Goal: Task Accomplishment & Management: Complete application form

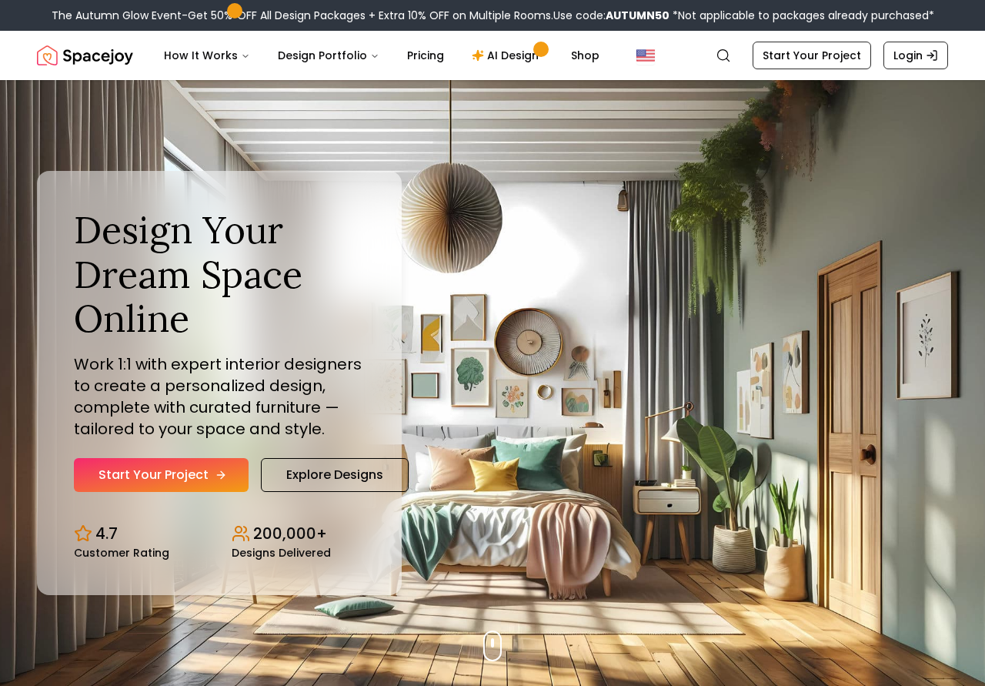
click at [156, 474] on link "Start Your Project" at bounding box center [161, 475] width 175 height 34
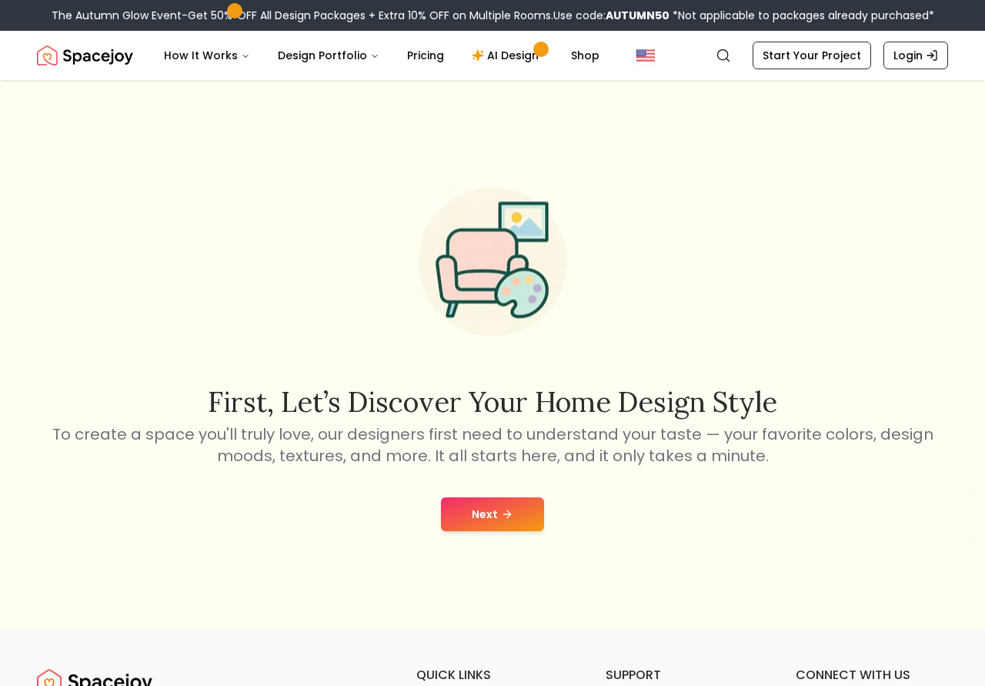
click at [523, 514] on button "Next" at bounding box center [492, 514] width 103 height 34
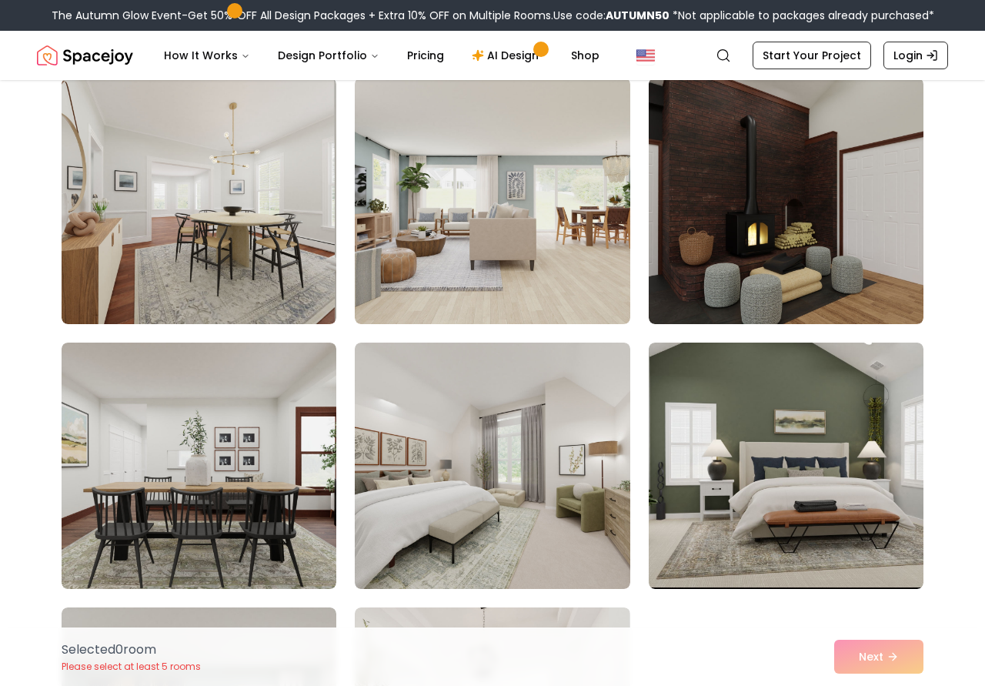
scroll to position [1193, 0]
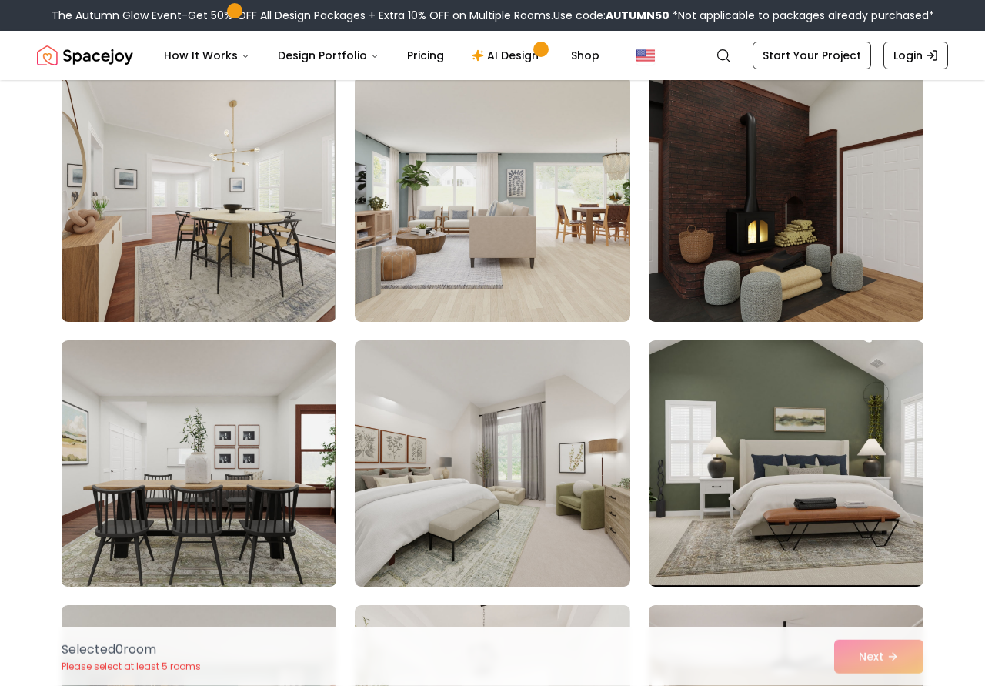
click at [634, 640] on div "Selected 0 room Please select at least 5 rooms Next" at bounding box center [492, 656] width 887 height 58
click at [566, 530] on img at bounding box center [492, 463] width 289 height 259
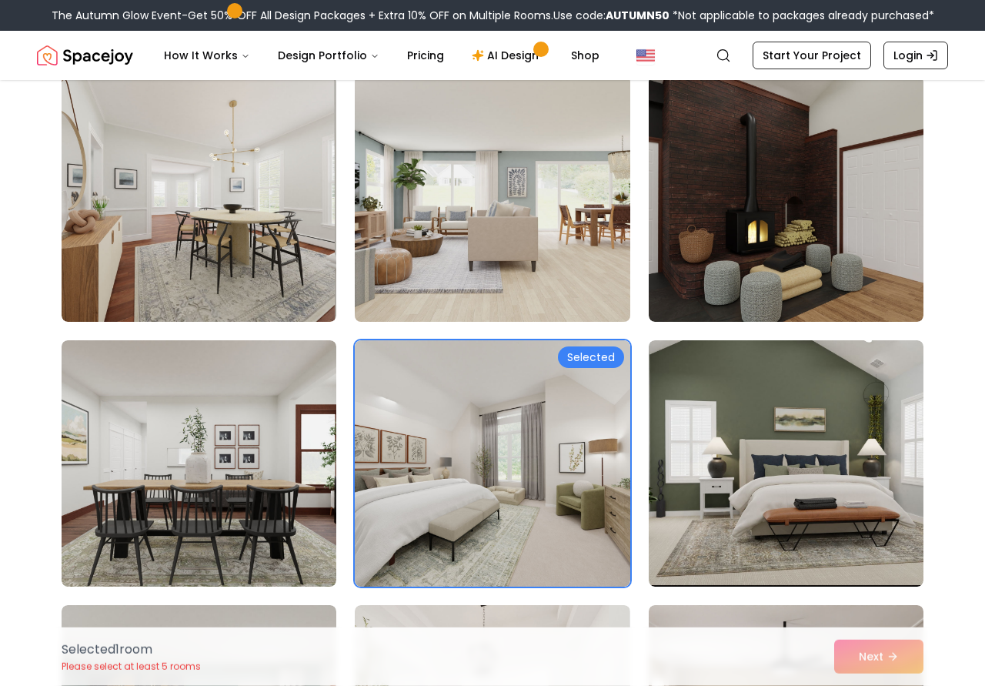
click at [516, 258] on img at bounding box center [492, 198] width 289 height 259
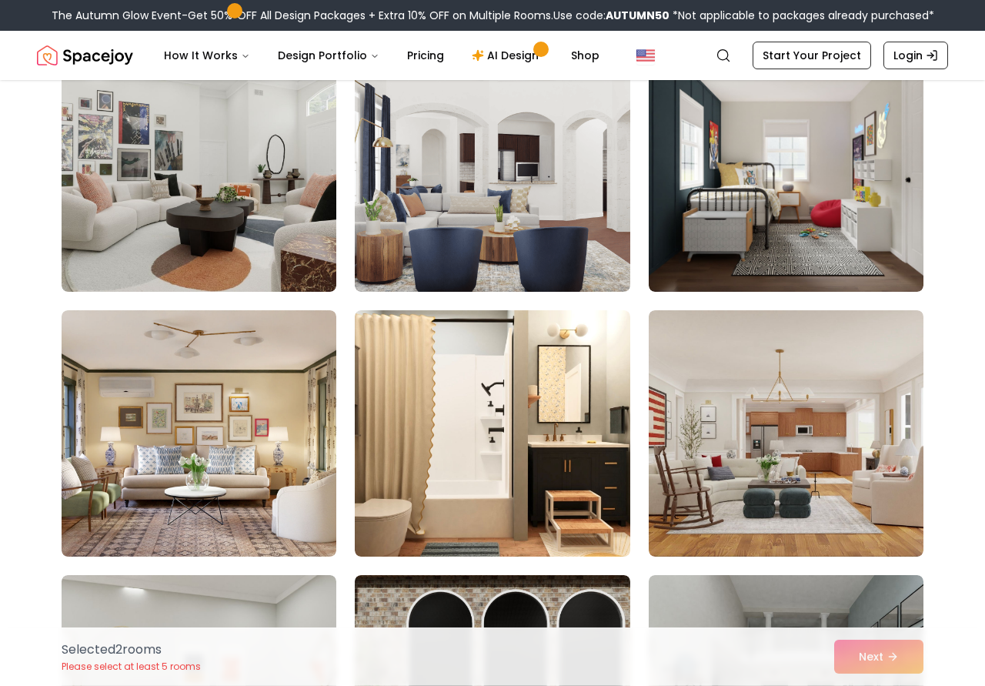
scroll to position [5482, 0]
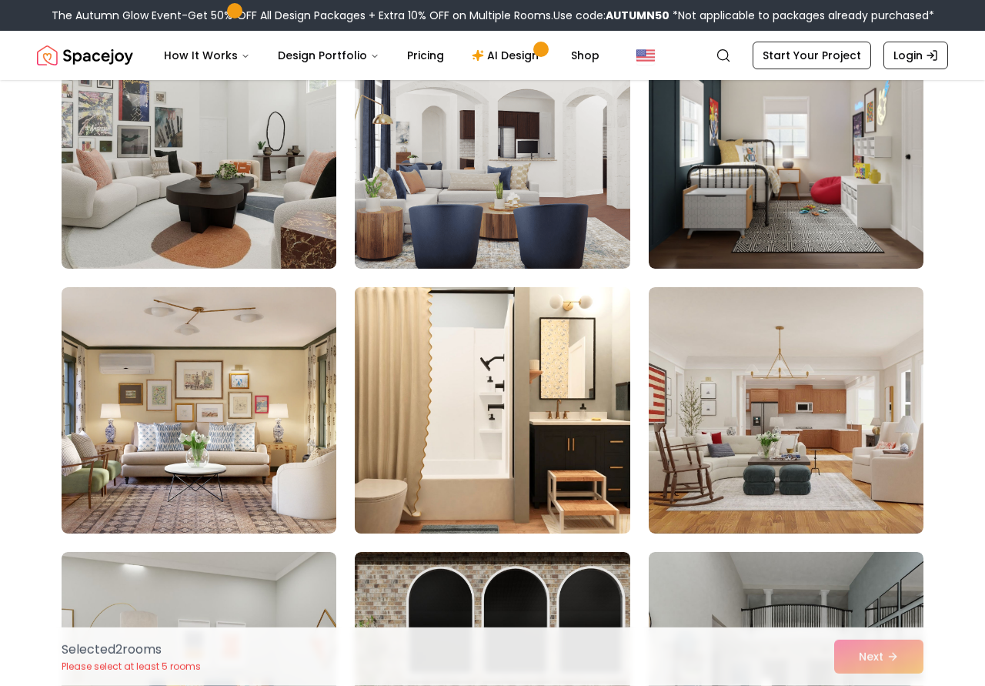
click at [481, 473] on img at bounding box center [492, 410] width 289 height 259
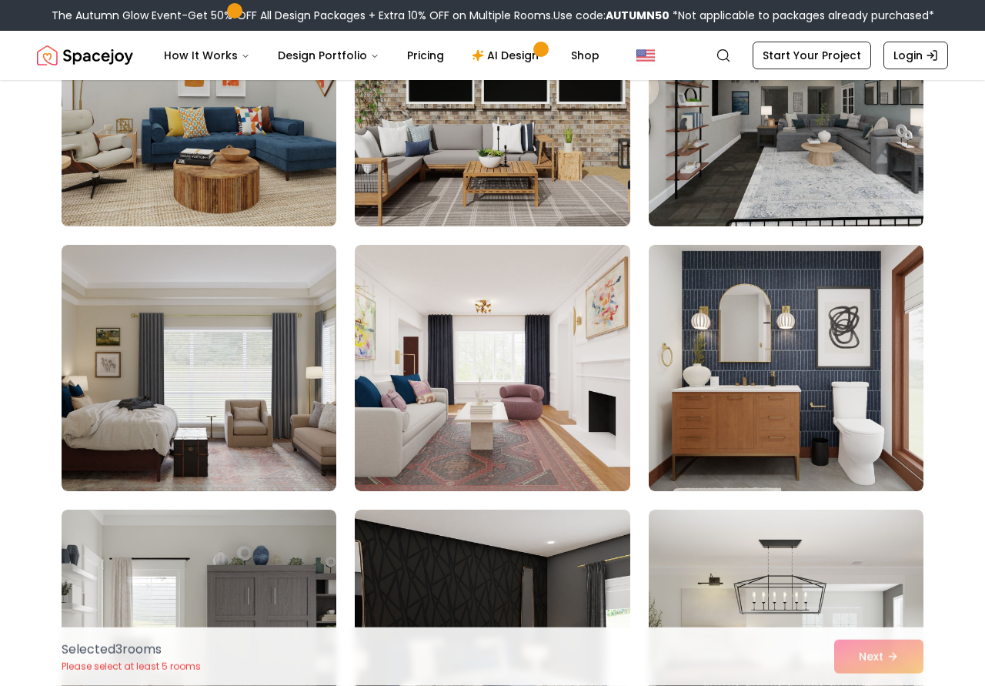
scroll to position [6081, 0]
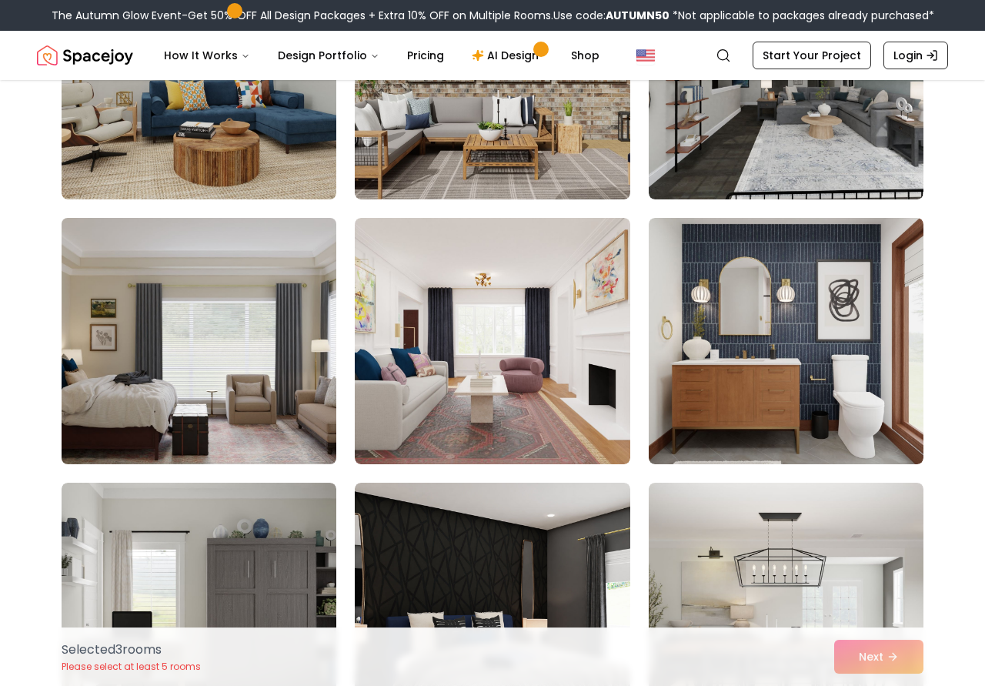
click at [270, 409] on img at bounding box center [199, 341] width 289 height 259
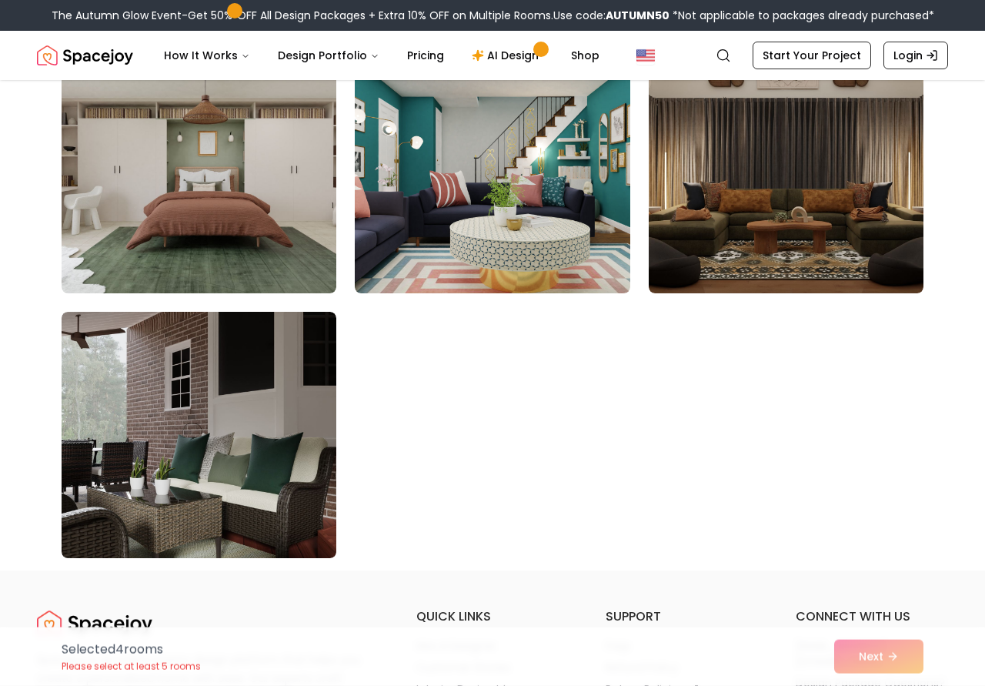
scroll to position [8646, 0]
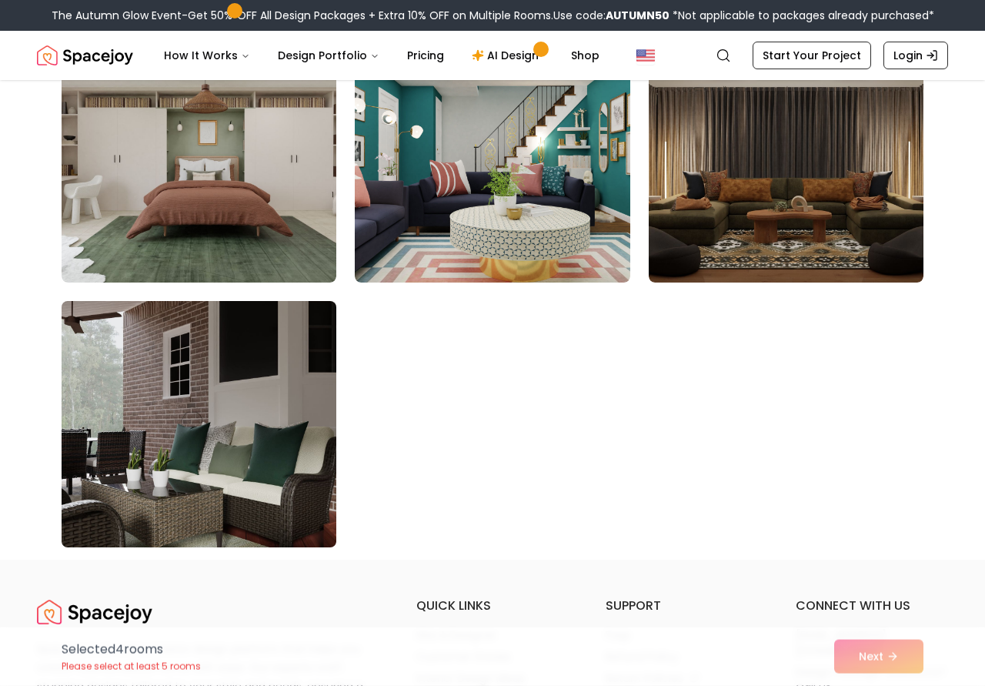
click at [258, 498] on img at bounding box center [199, 424] width 289 height 259
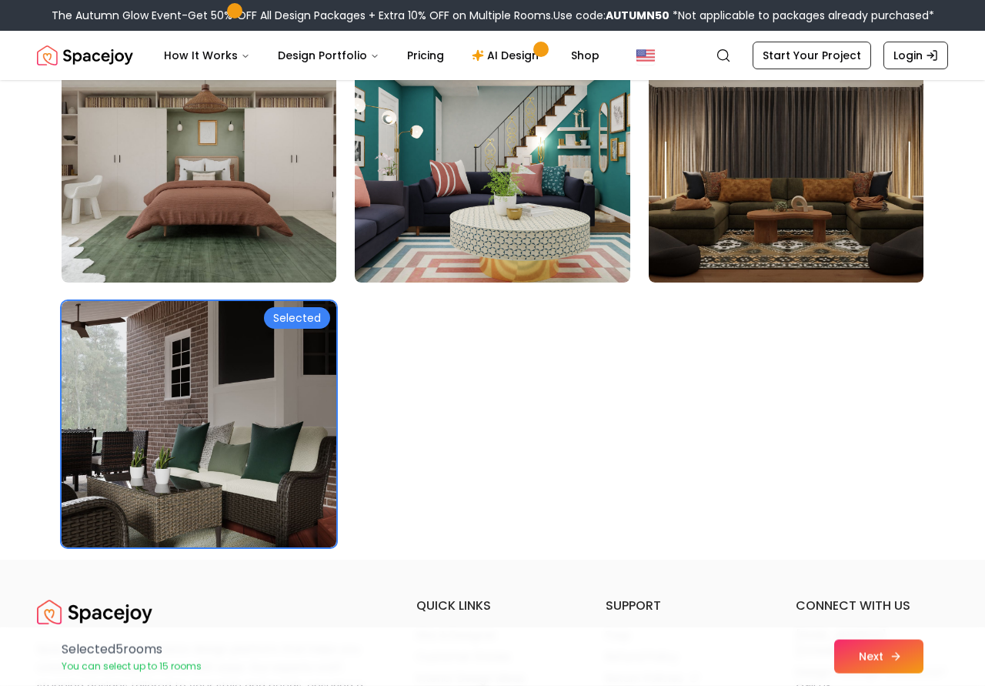
click at [895, 652] on icon at bounding box center [896, 656] width 12 height 12
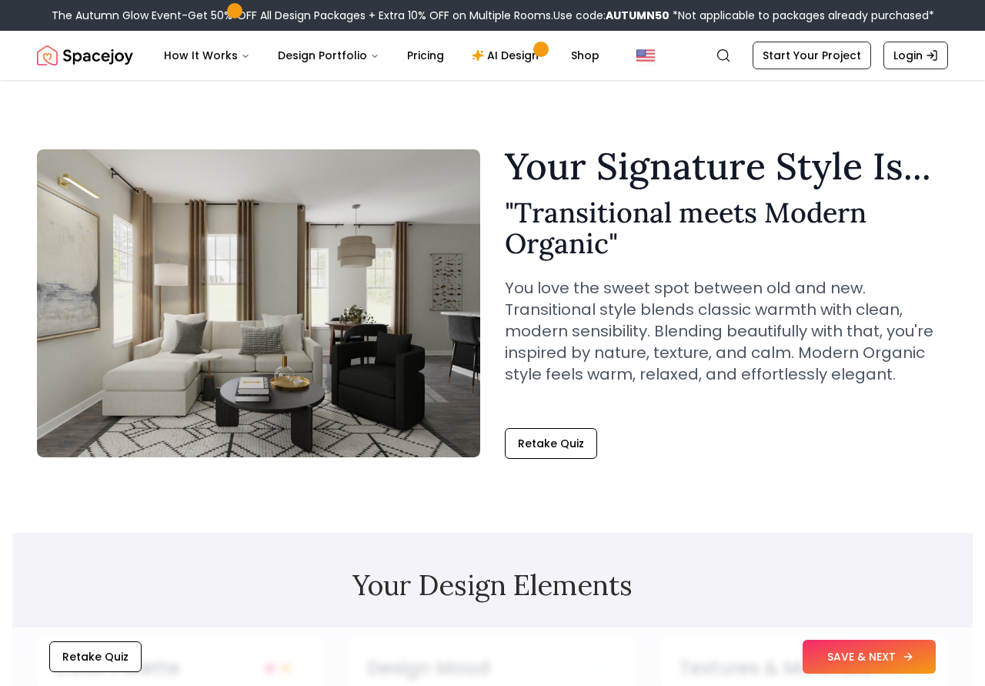
click at [881, 655] on button "SAVE & NEXT" at bounding box center [869, 657] width 133 height 34
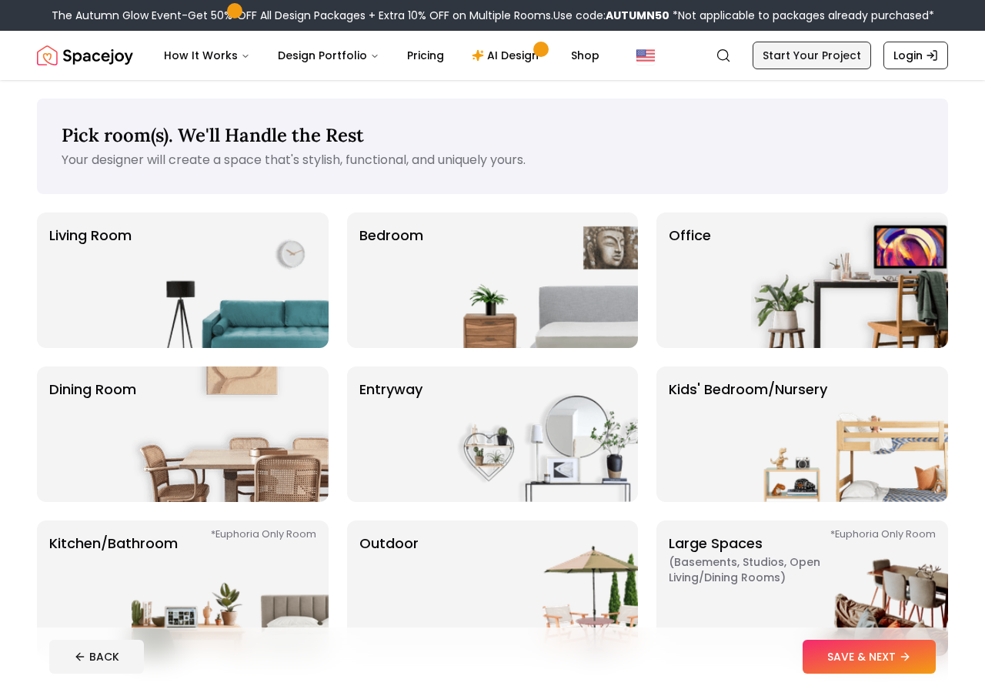
click at [807, 58] on link "Start Your Project" at bounding box center [812, 56] width 119 height 28
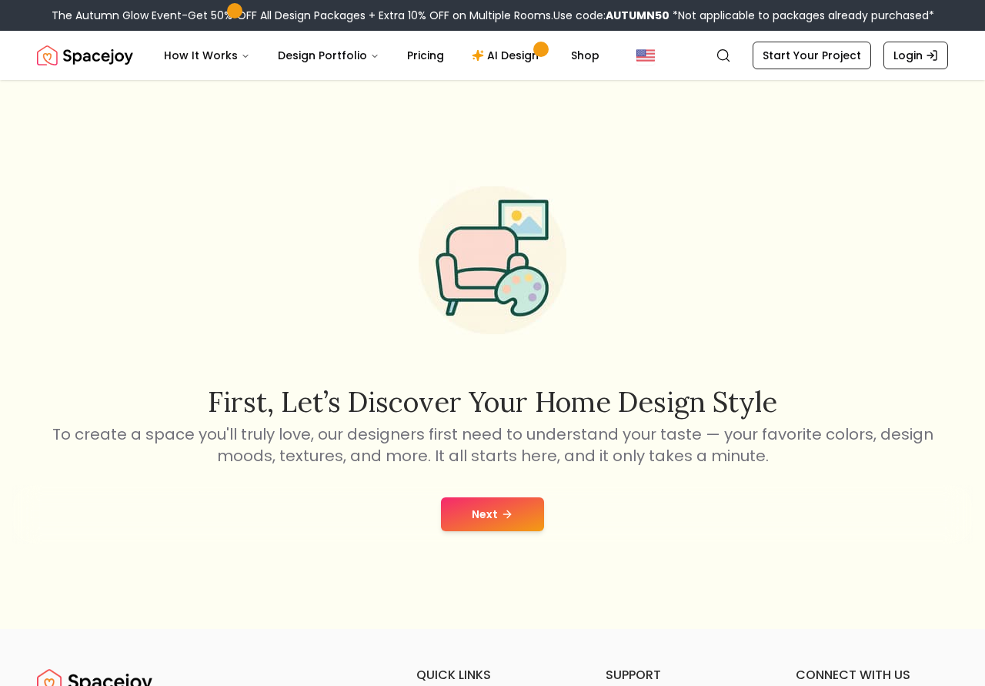
click at [516, 510] on button "Next" at bounding box center [492, 514] width 103 height 34
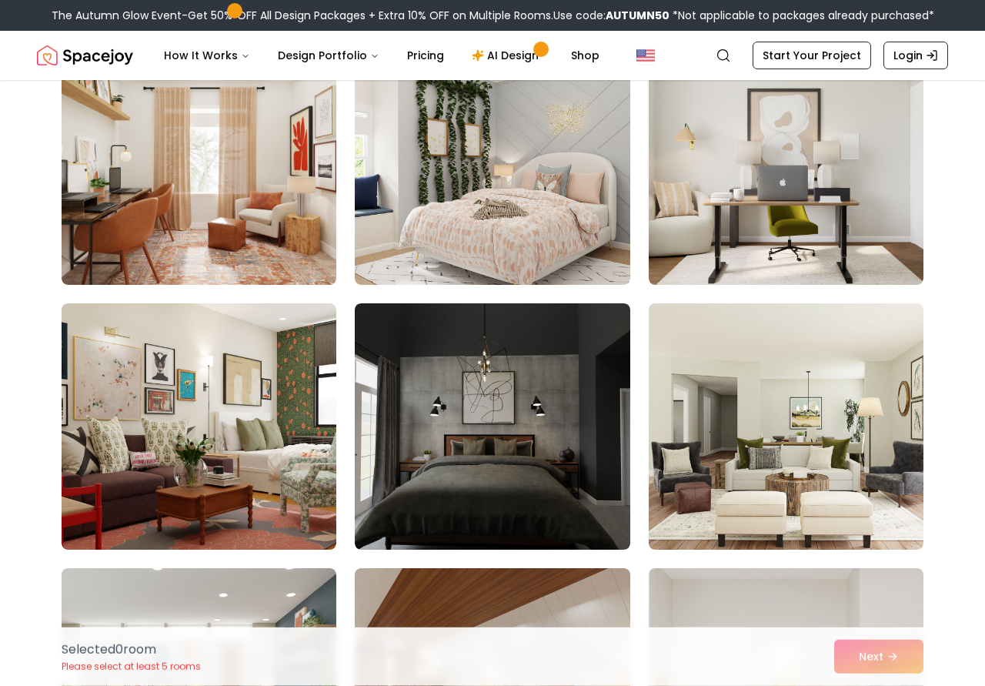
scroll to position [1767, 0]
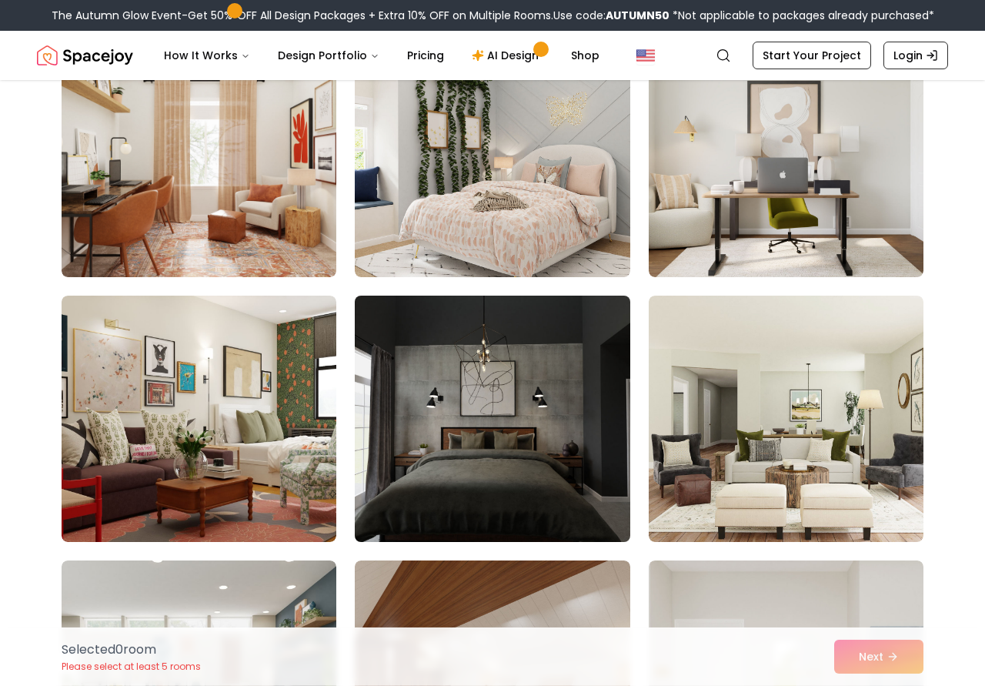
click at [512, 486] on img at bounding box center [492, 418] width 289 height 259
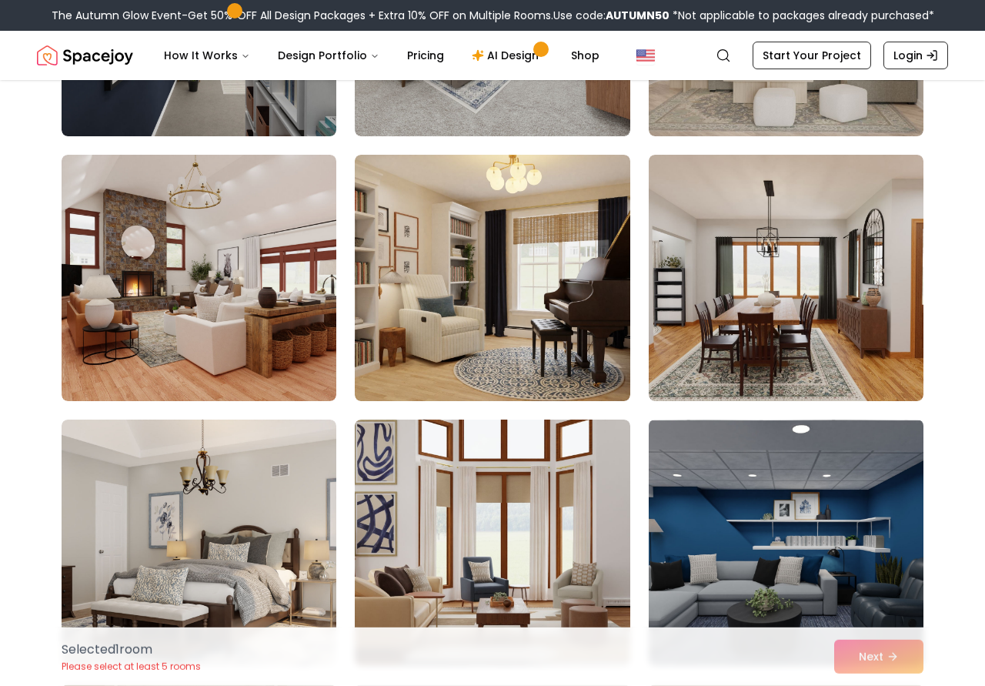
scroll to position [2709, 0]
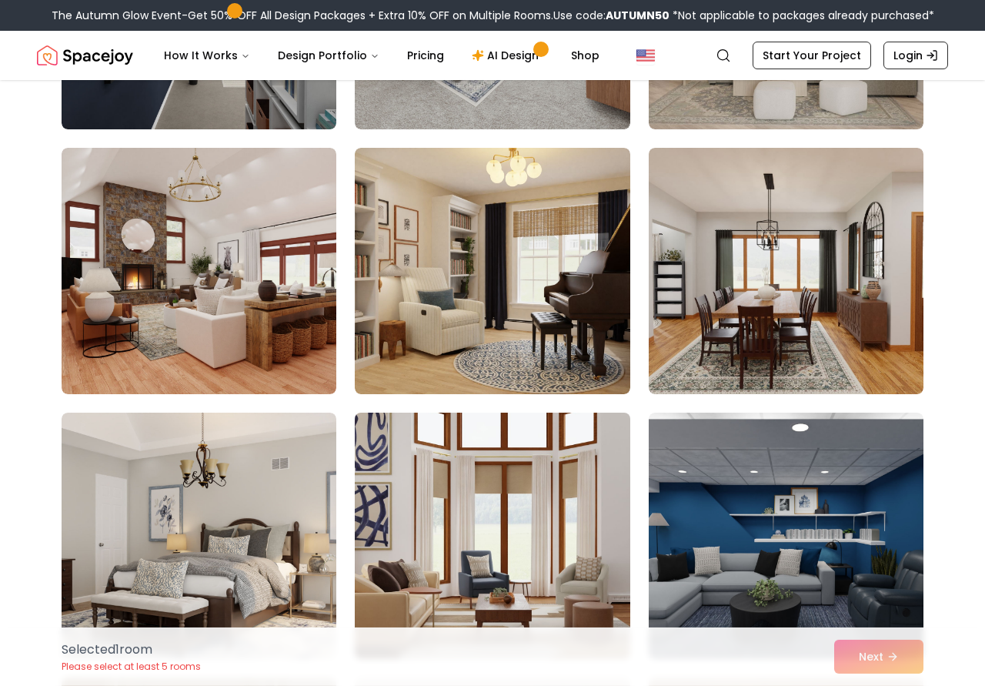
click at [564, 513] on img at bounding box center [492, 535] width 289 height 259
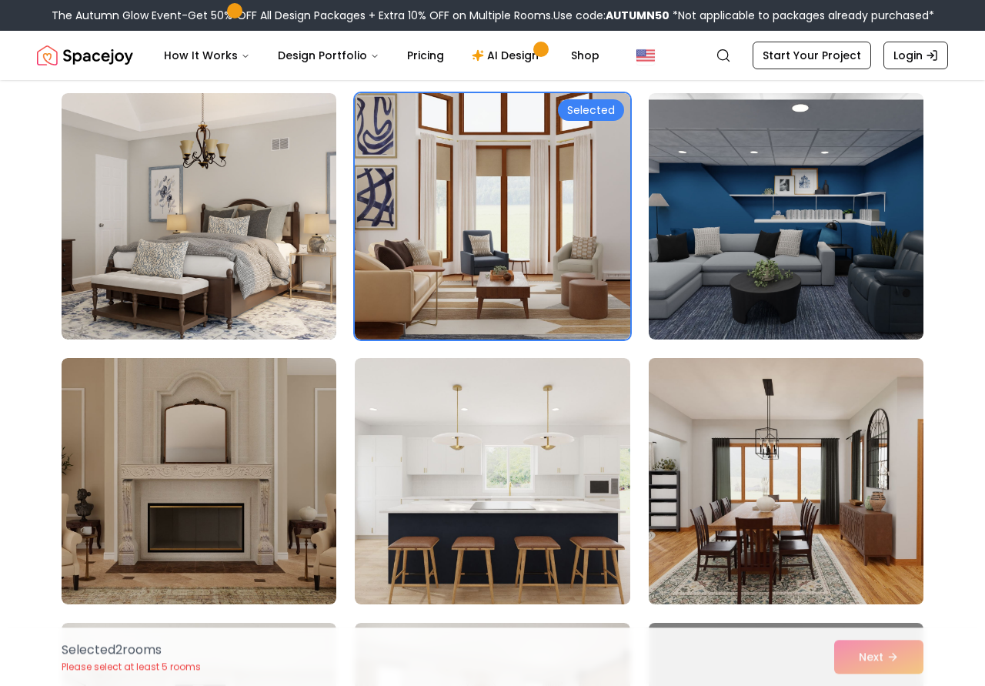
scroll to position [3102, 0]
